Goal: Task Accomplishment & Management: Use online tool/utility

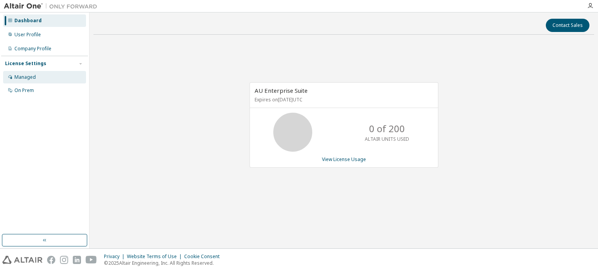
click at [18, 76] on div "Managed" at bounding box center [24, 77] width 21 height 6
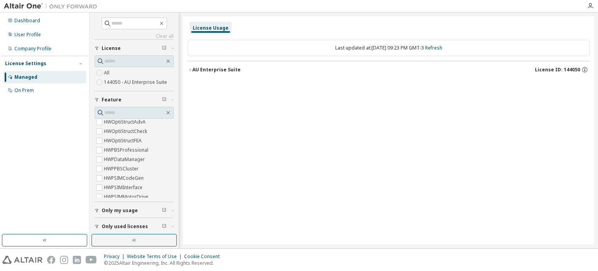
scroll to position [1881, 0]
click at [115, 111] on input "text" at bounding box center [134, 113] width 60 height 8
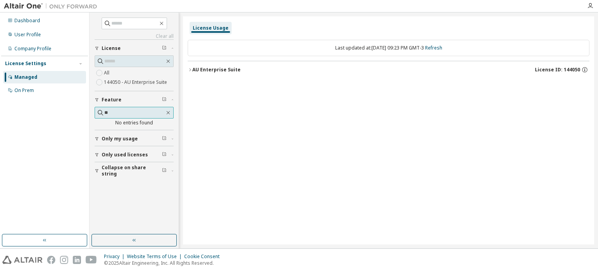
scroll to position [0, 0]
type input "*"
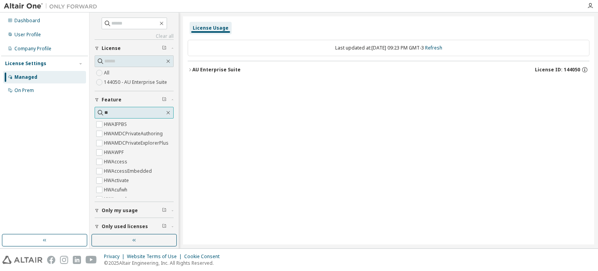
type input "*"
click at [118, 110] on input "text" at bounding box center [134, 113] width 60 height 8
click at [112, 18] on span at bounding box center [134, 24] width 65 height 12
click at [107, 25] on span at bounding box center [134, 24] width 65 height 12
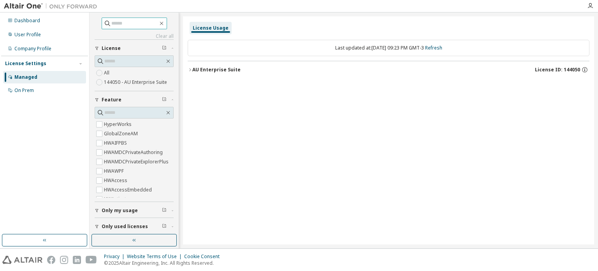
click at [111, 25] on input "text" at bounding box center [134, 23] width 47 height 8
type input "**"
click at [104, 25] on icon at bounding box center [108, 23] width 8 height 8
click at [164, 25] on icon "button" at bounding box center [161, 23] width 6 height 6
click at [23, 33] on div "User Profile" at bounding box center [27, 35] width 26 height 6
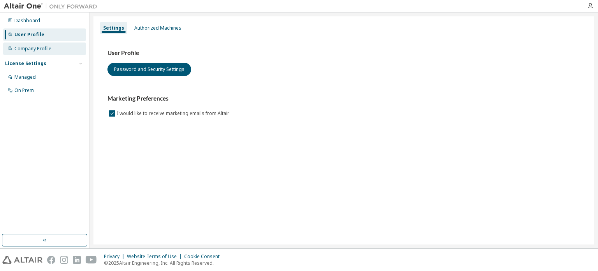
click at [31, 46] on div "Company Profile" at bounding box center [32, 49] width 37 height 6
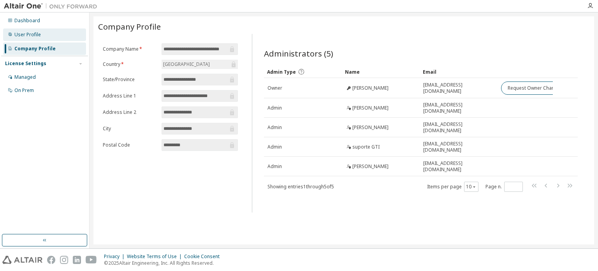
click at [18, 32] on div "User Profile" at bounding box center [27, 35] width 26 height 6
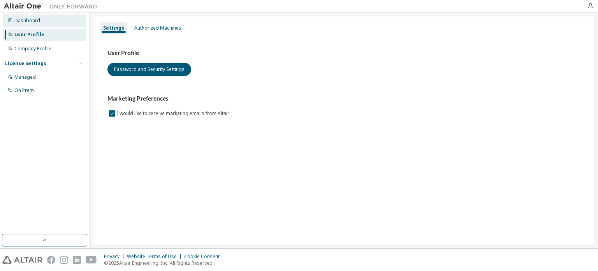
click at [28, 20] on div "Dashboard" at bounding box center [27, 21] width 26 height 6
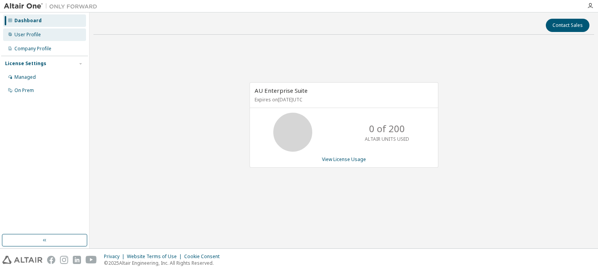
click at [26, 31] on div "User Profile" at bounding box center [44, 34] width 83 height 12
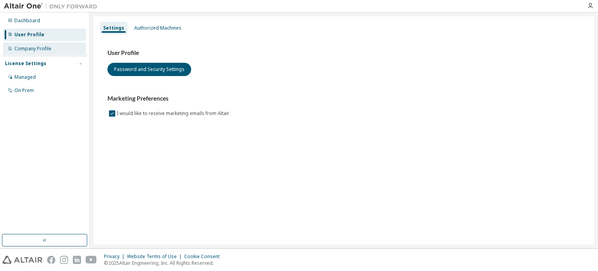
click at [16, 50] on div "Company Profile" at bounding box center [32, 49] width 37 height 6
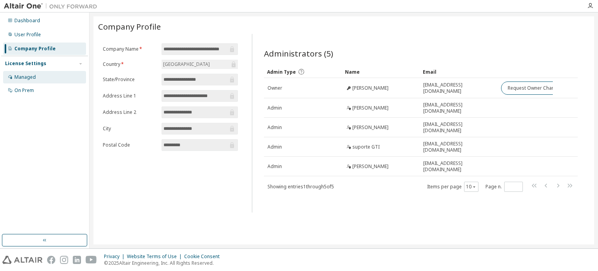
click at [14, 76] on div "Managed" at bounding box center [44, 77] width 83 height 12
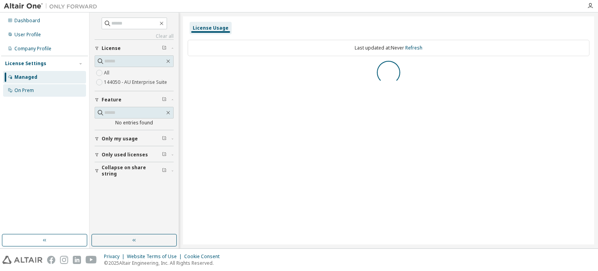
click at [19, 93] on div "On Prem" at bounding box center [23, 90] width 19 height 6
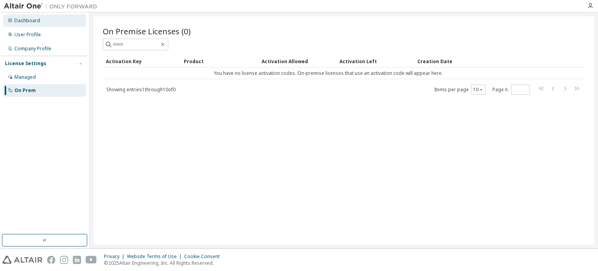
click at [25, 18] on div "Dashboard" at bounding box center [27, 21] width 26 height 6
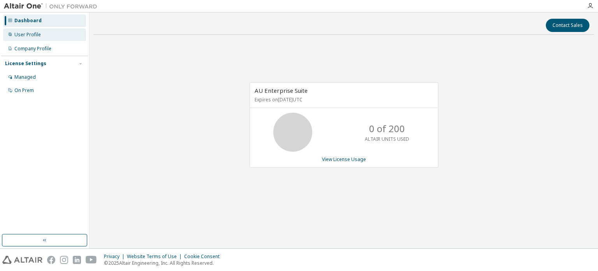
click at [33, 39] on div "User Profile" at bounding box center [44, 34] width 83 height 12
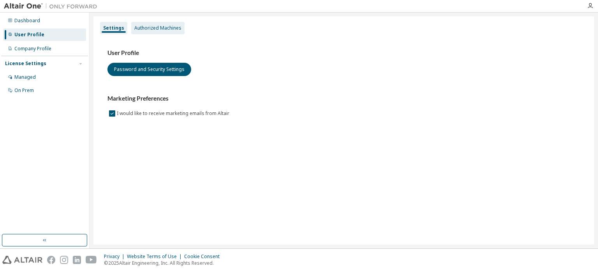
click at [153, 25] on div "Authorized Machines" at bounding box center [157, 28] width 47 height 6
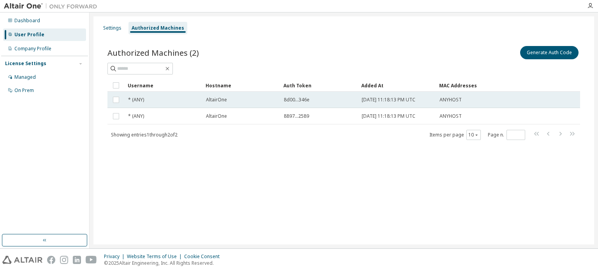
click at [268, 99] on div "AltairOne" at bounding box center [241, 100] width 71 height 6
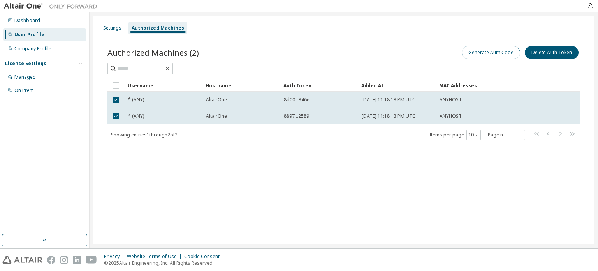
click at [489, 55] on button "Generate Auth Code" at bounding box center [491, 52] width 58 height 13
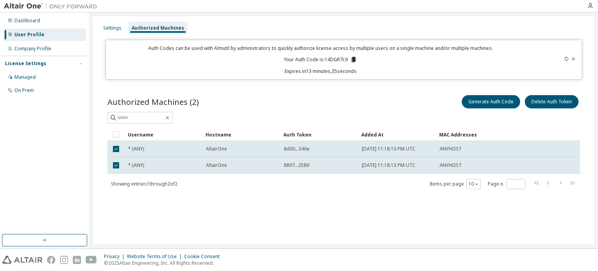
click at [352, 58] on icon at bounding box center [354, 59] width 4 height 5
